Goal: Task Accomplishment & Management: Manage account settings

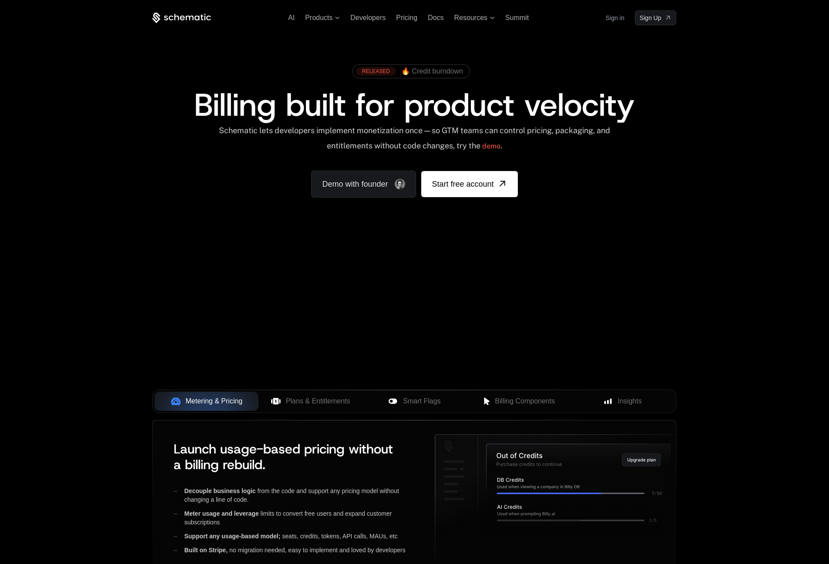
click at [617, 18] on link "Sign in" at bounding box center [615, 18] width 19 height 14
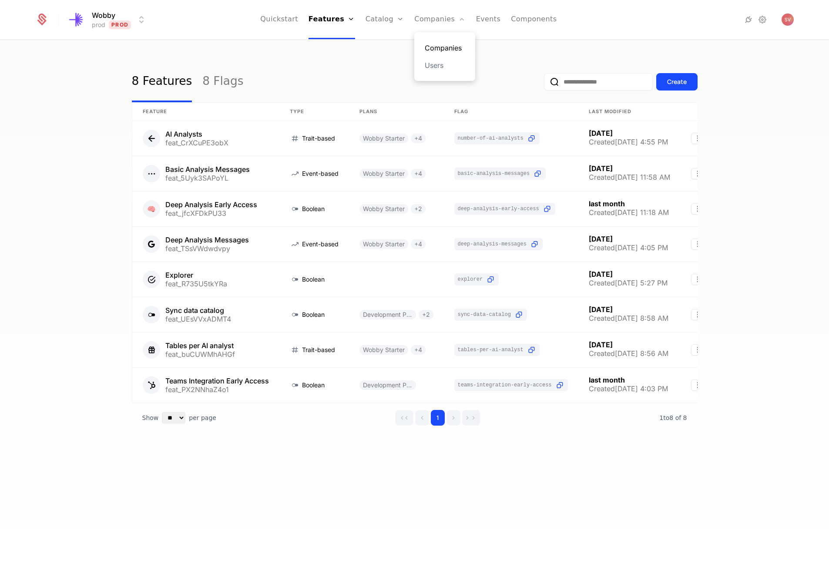
click at [431, 48] on link "Companies" at bounding box center [445, 48] width 40 height 10
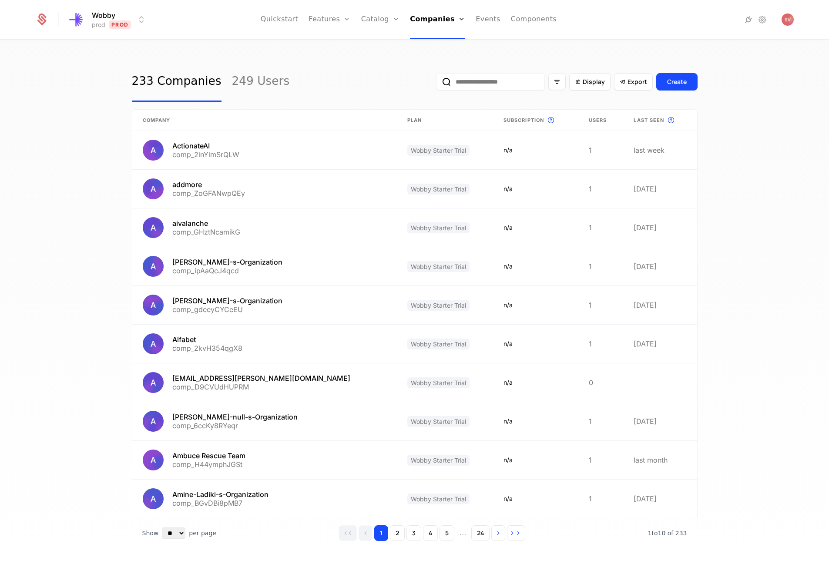
click at [497, 82] on input "email" at bounding box center [490, 81] width 109 height 17
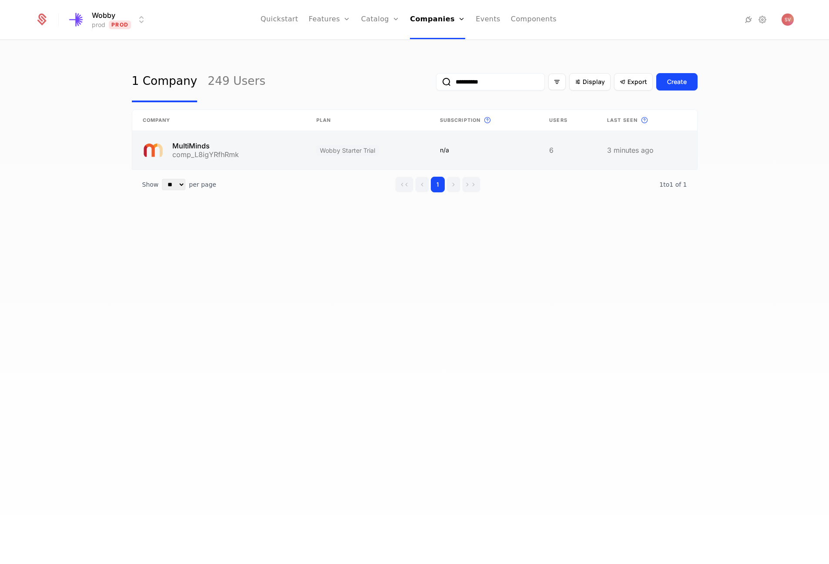
type input "**********"
click at [259, 147] on link at bounding box center [219, 150] width 174 height 38
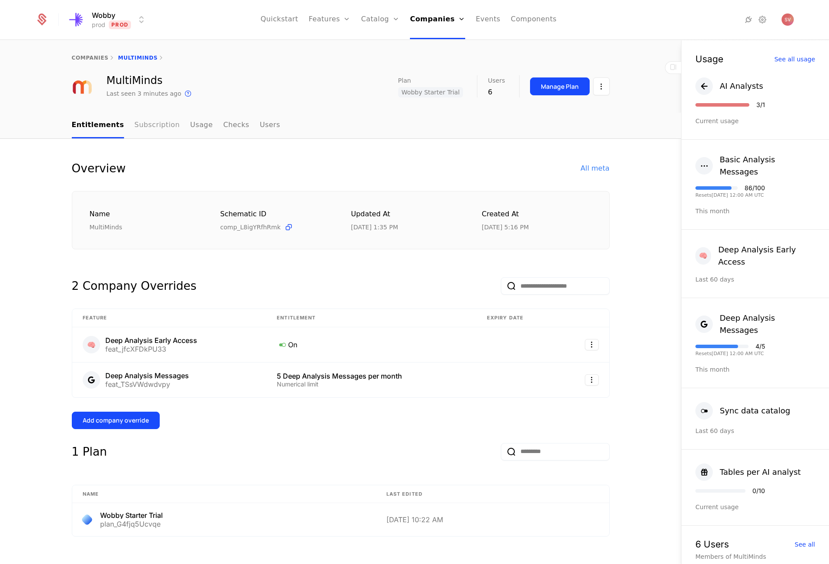
click at [157, 126] on link "Subscription" at bounding box center [157, 126] width 45 height 26
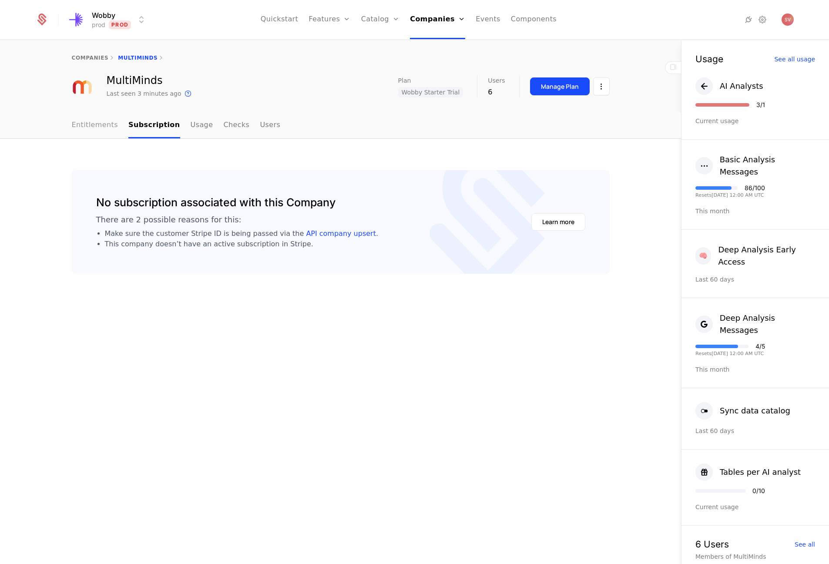
click at [112, 129] on link "Entitlements" at bounding box center [95, 126] width 47 height 26
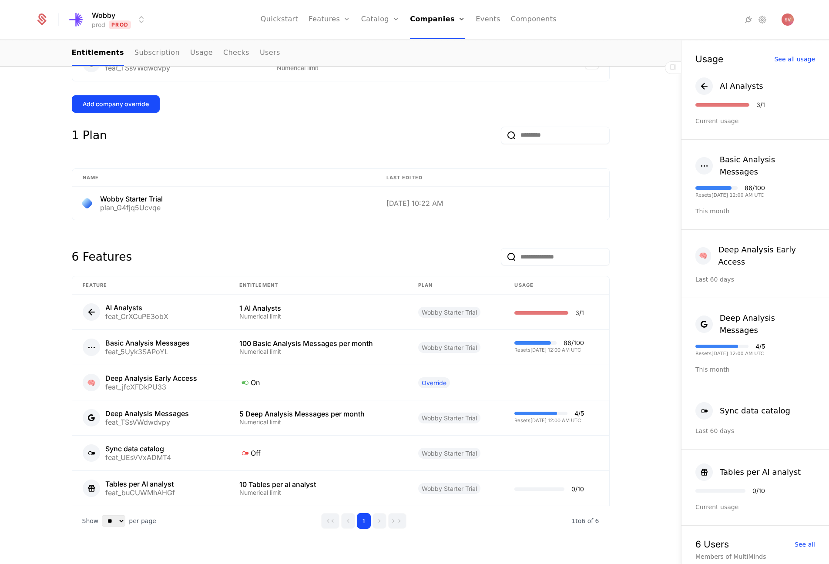
scroll to position [319, 0]
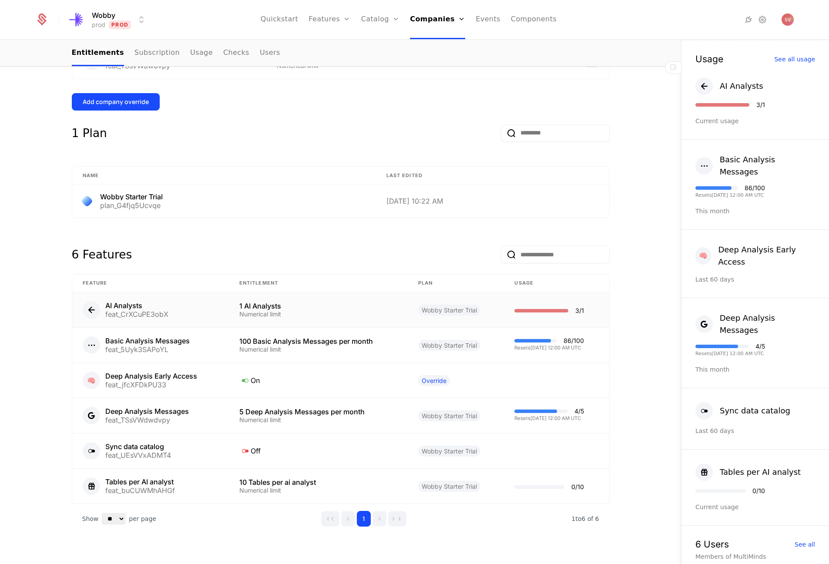
click at [125, 311] on div "feat_CrXCuPE3obX" at bounding box center [136, 314] width 63 height 7
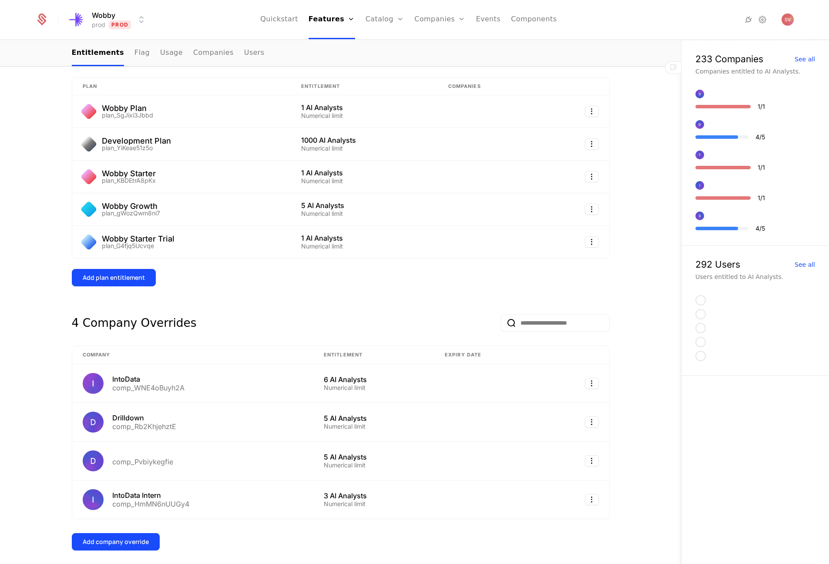
scroll to position [163, 0]
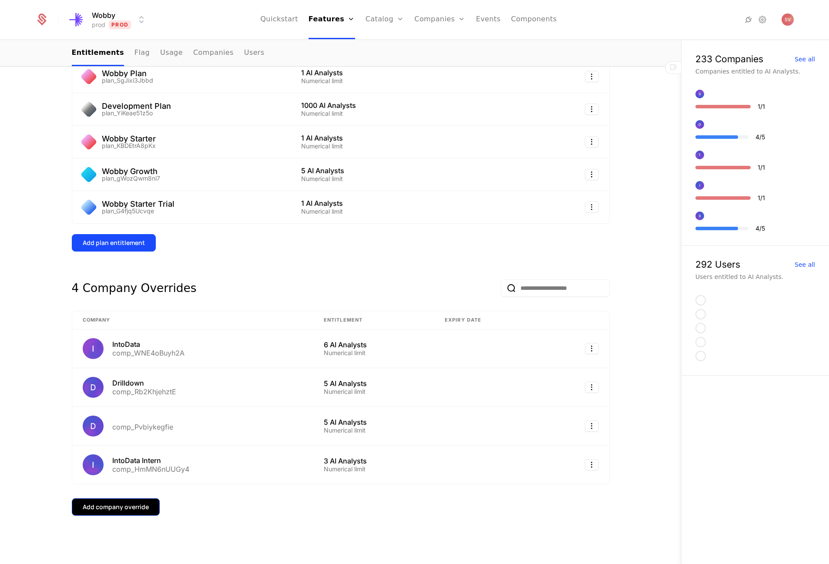
click at [123, 510] on div "Add company override" at bounding box center [116, 507] width 66 height 9
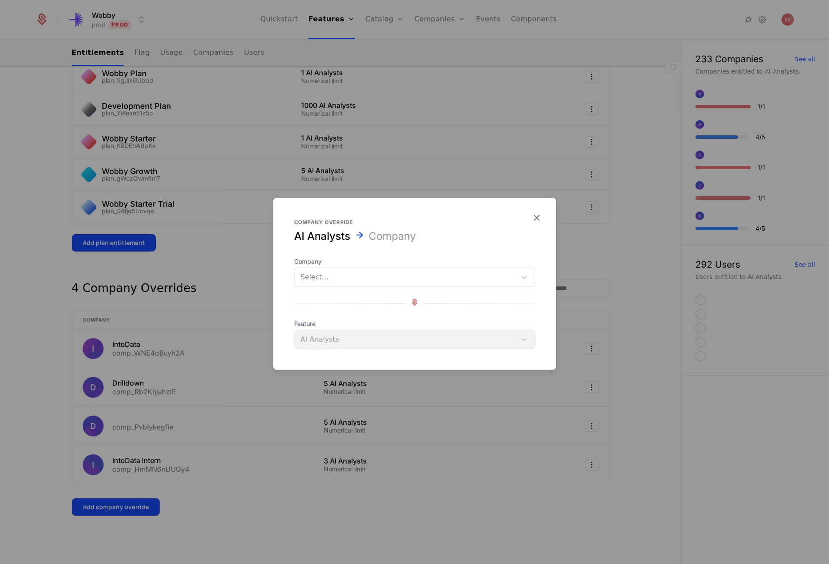
click at [345, 287] on div "Company Select... Feature AI Analysts" at bounding box center [414, 303] width 241 height 92
click at [346, 283] on div at bounding box center [406, 277] width 210 height 12
type input "*****"
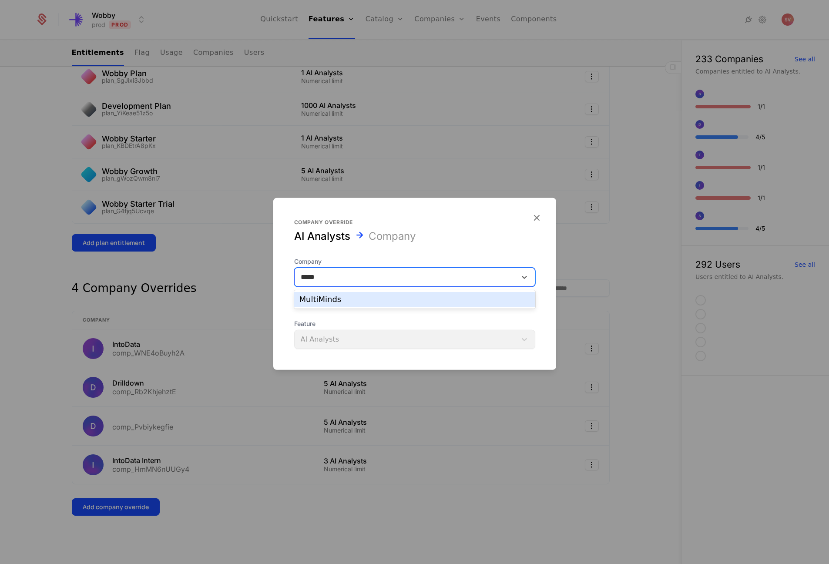
click at [342, 300] on div "MultiMinds" at bounding box center [415, 300] width 231 height 8
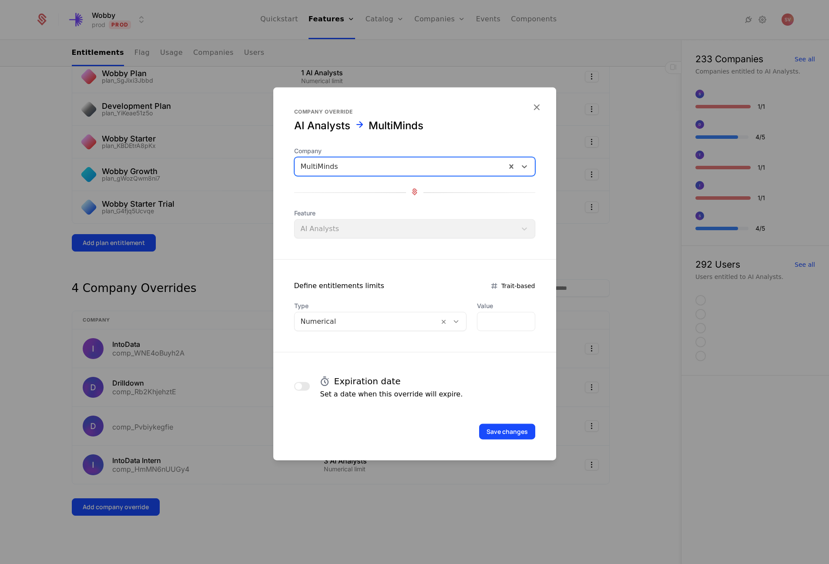
click at [336, 323] on div at bounding box center [367, 322] width 133 height 12
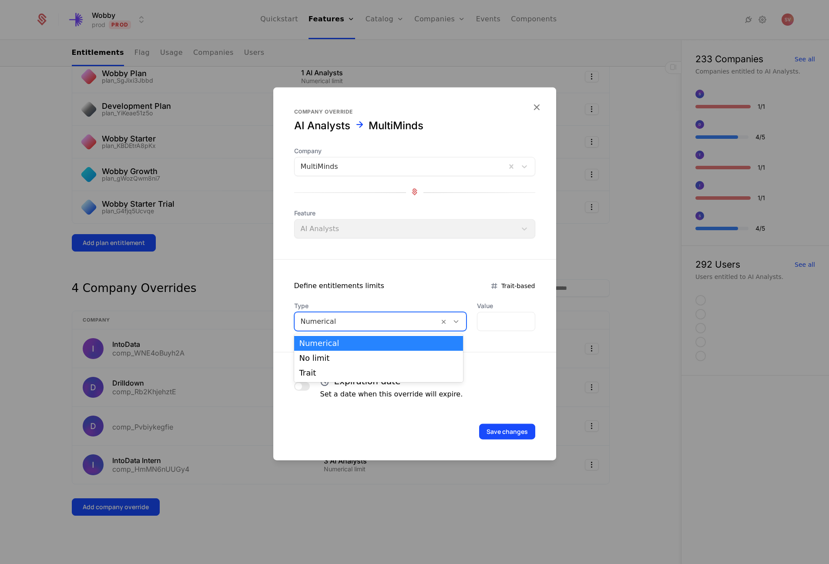
click at [336, 323] on div at bounding box center [367, 322] width 133 height 12
click at [333, 230] on div "Feature AI Analysts" at bounding box center [414, 224] width 241 height 30
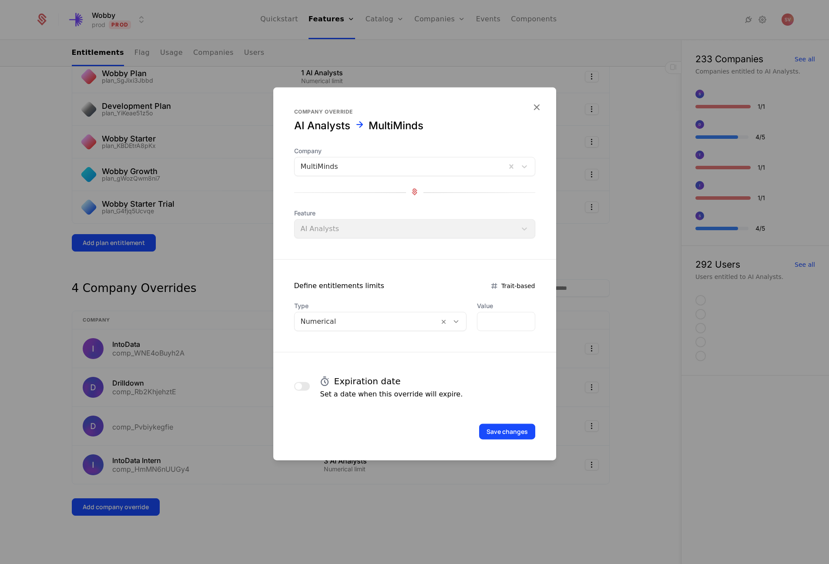
click at [333, 230] on div "Feature AI Analysts" at bounding box center [414, 224] width 241 height 30
click at [488, 321] on input "*" at bounding box center [506, 322] width 57 height 18
type input "*"
click at [507, 431] on button "Save changes" at bounding box center [507, 432] width 56 height 16
